Goal: Task Accomplishment & Management: Use online tool/utility

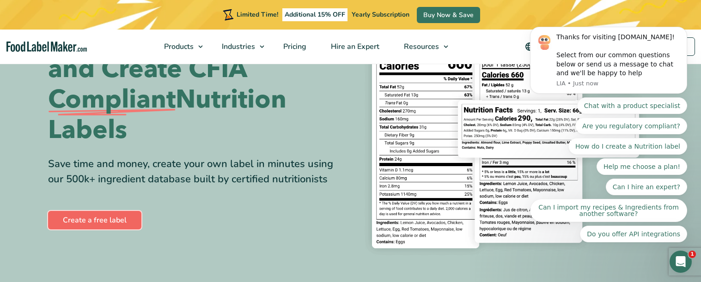
click at [111, 217] on link "Create a free label" at bounding box center [94, 220] width 93 height 18
